Goal: Information Seeking & Learning: Learn about a topic

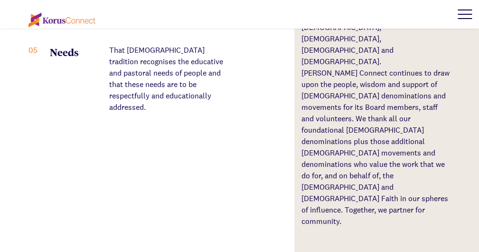
scroll to position [97, 0]
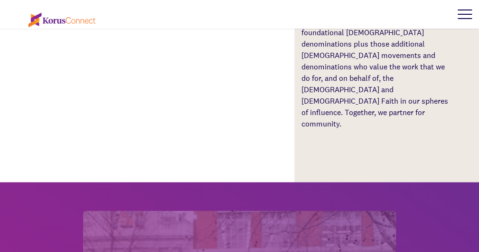
click at [465, 16] on div at bounding box center [465, 14] width 28 height 28
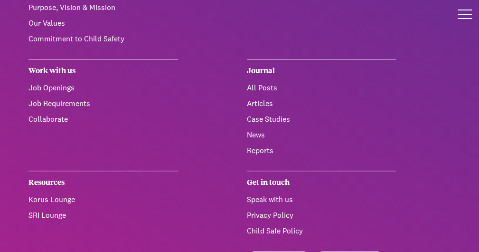
scroll to position [103, 0]
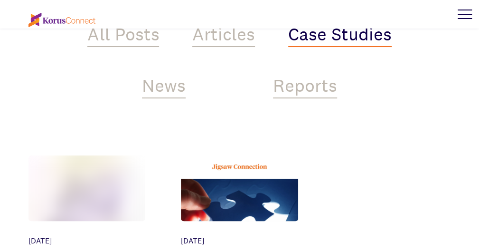
scroll to position [358, 0]
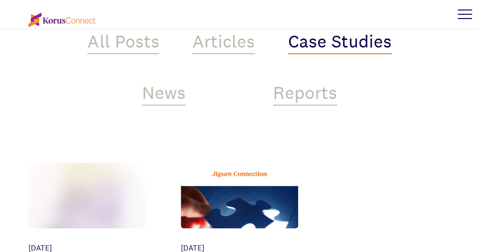
click at [333, 33] on div "Case Studies" at bounding box center [340, 42] width 104 height 23
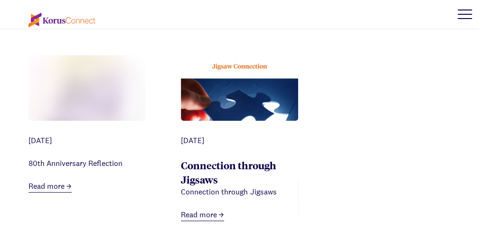
scroll to position [469, 0]
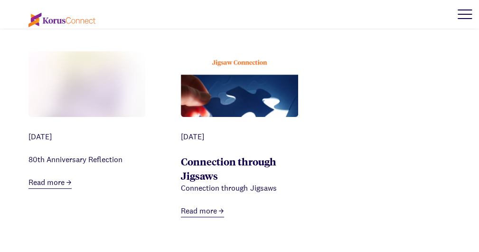
click at [206, 166] on link "Connection through Jigsaws" at bounding box center [228, 168] width 95 height 28
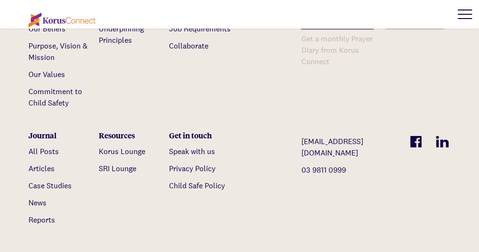
scroll to position [1135, 0]
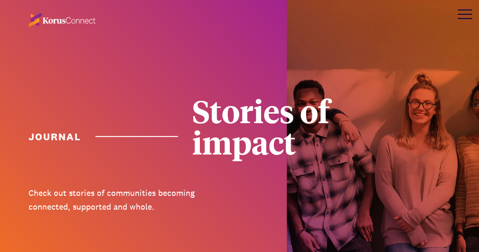
scroll to position [469, 0]
